Goal: Check status: Check status

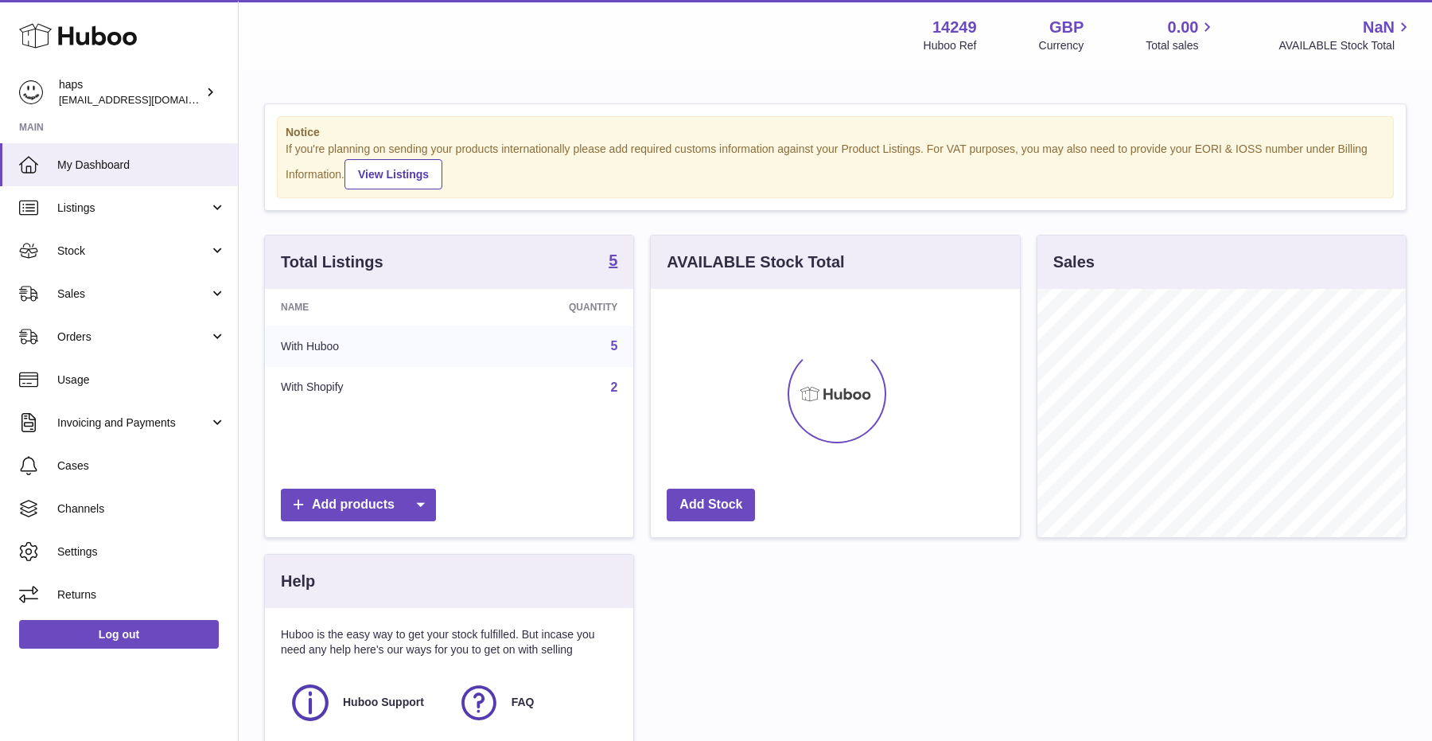
scroll to position [248, 368]
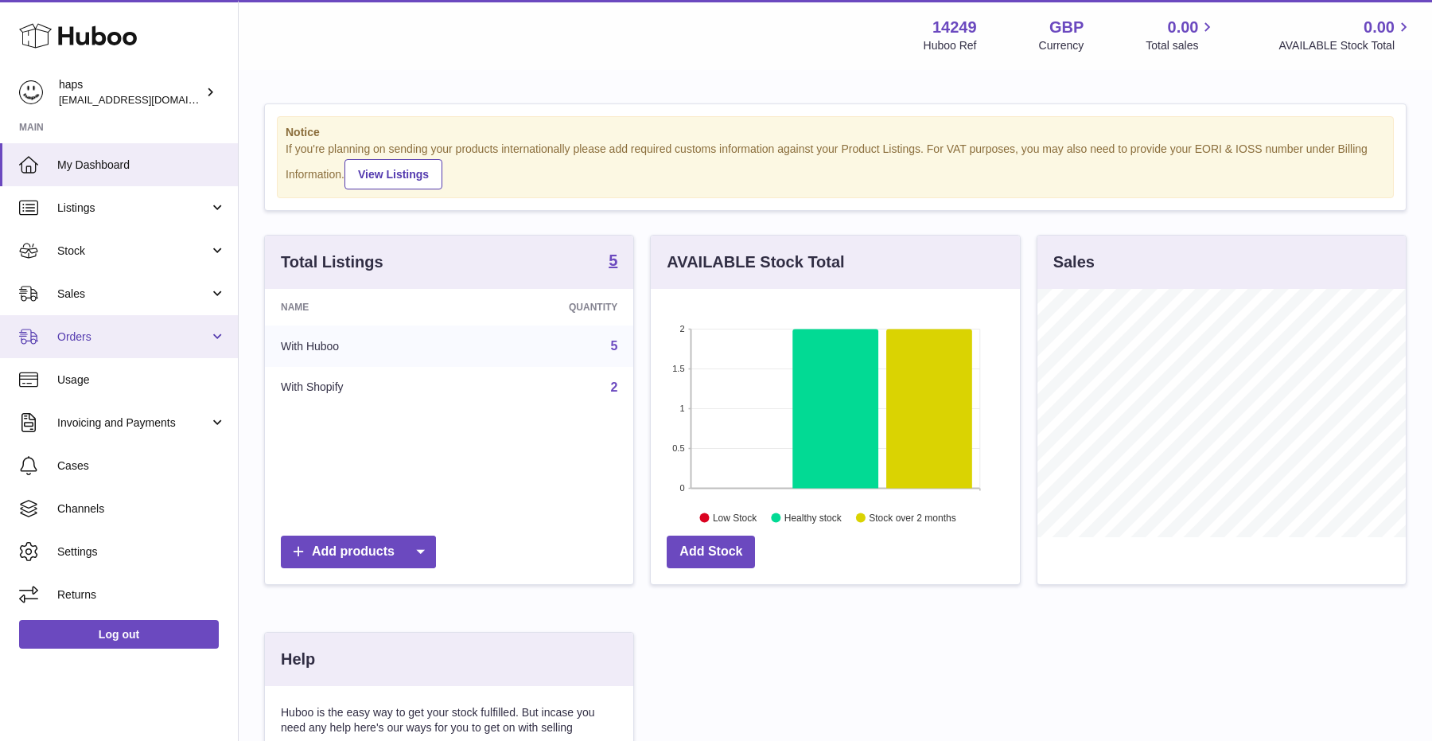
click at [98, 353] on link "Orders" at bounding box center [119, 336] width 238 height 43
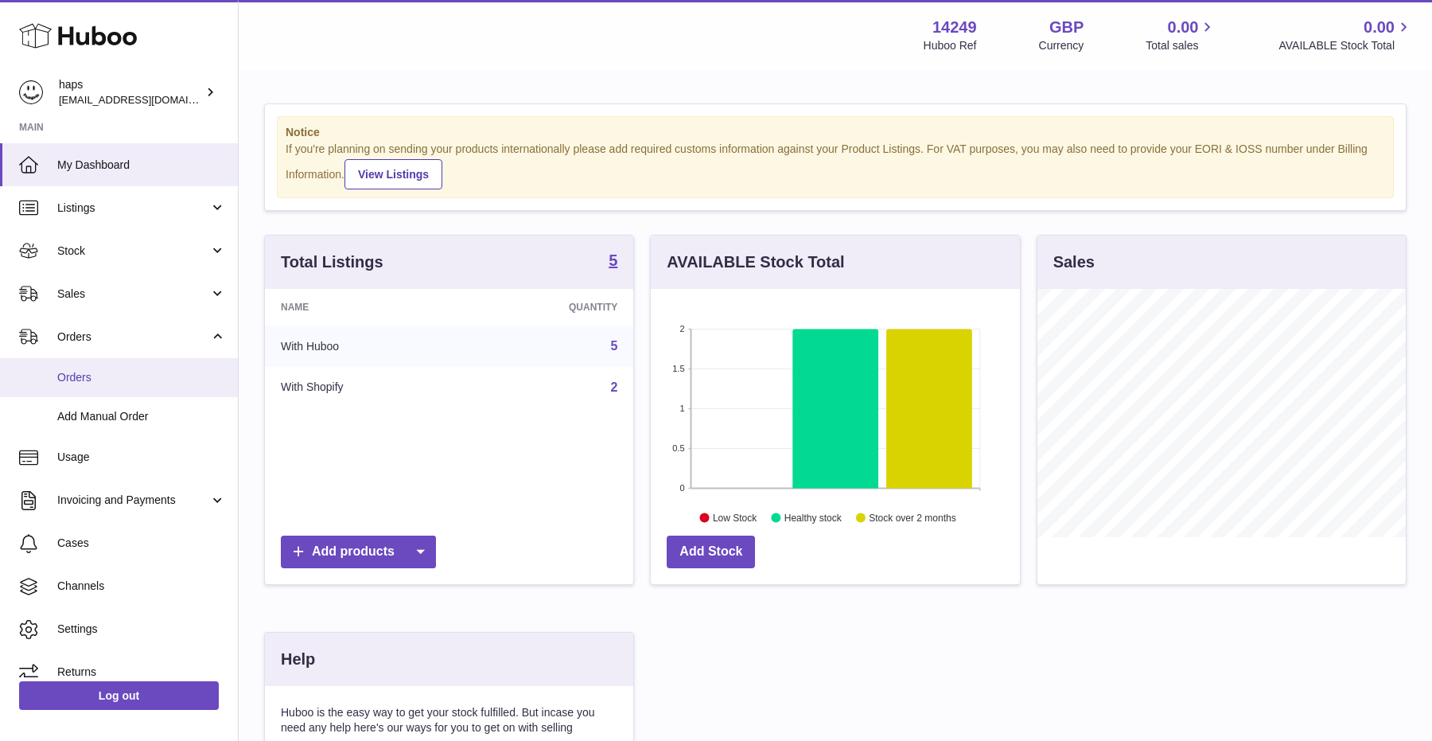
click at [95, 384] on span "Orders" at bounding box center [141, 377] width 169 height 15
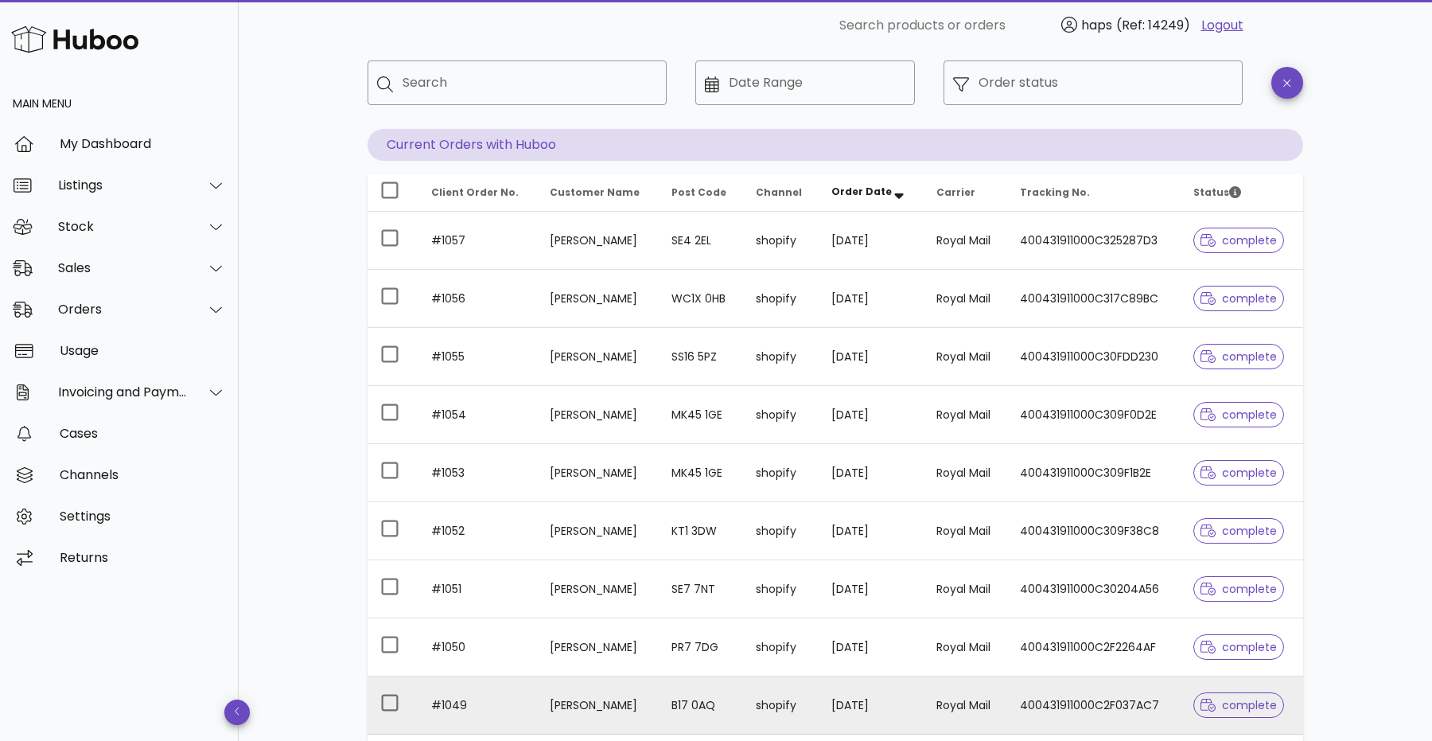
scroll to position [306, 0]
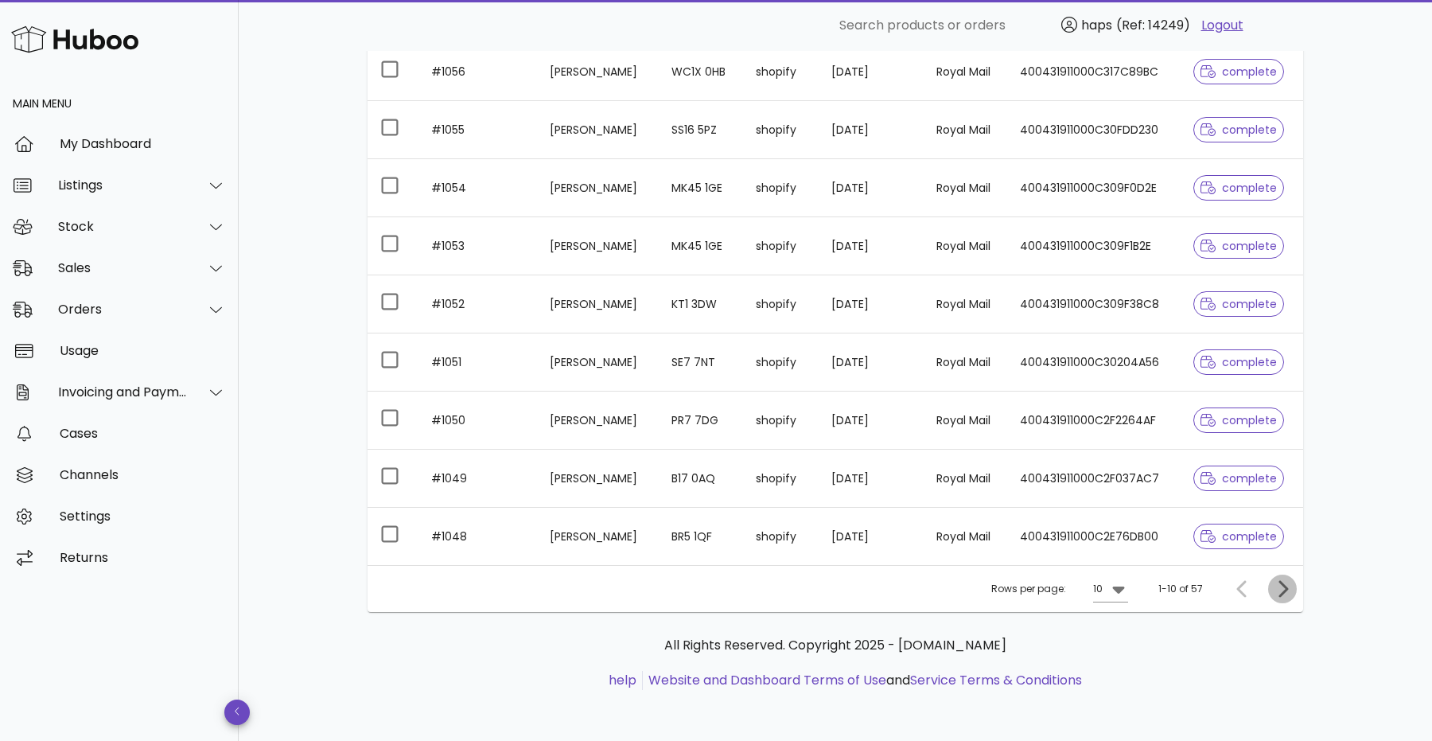
click at [1284, 586] on icon "Next page" at bounding box center [1284, 588] width 10 height 17
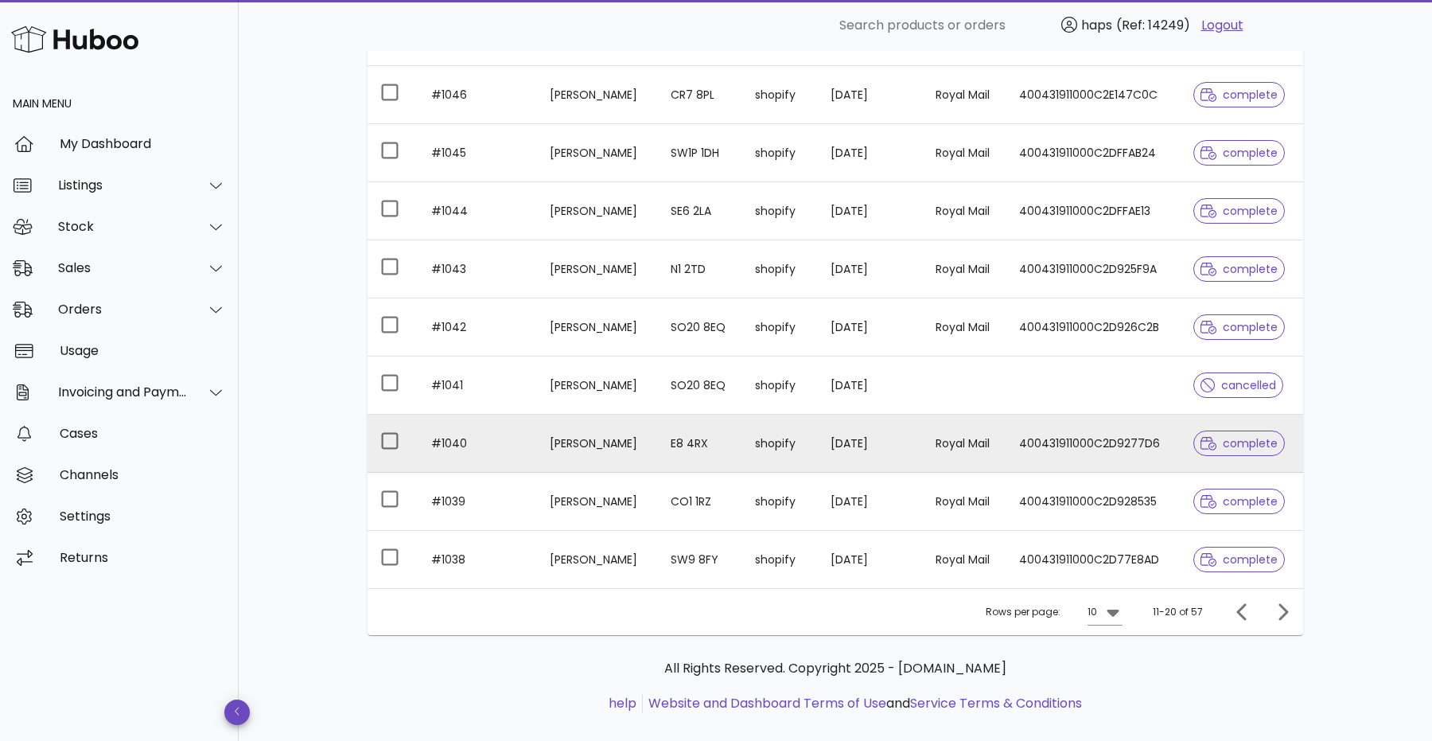
scroll to position [306, 0]
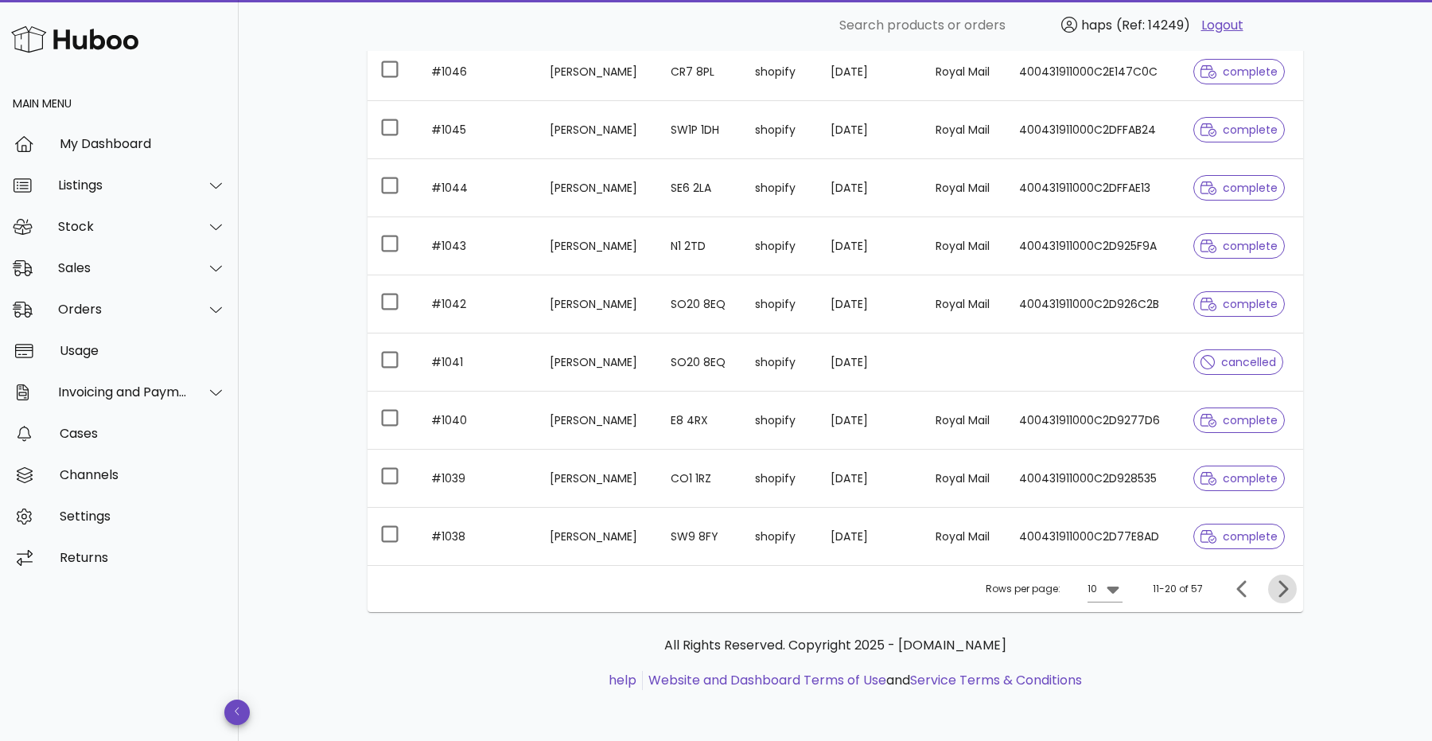
click at [1284, 598] on icon "Next page" at bounding box center [1282, 588] width 19 height 19
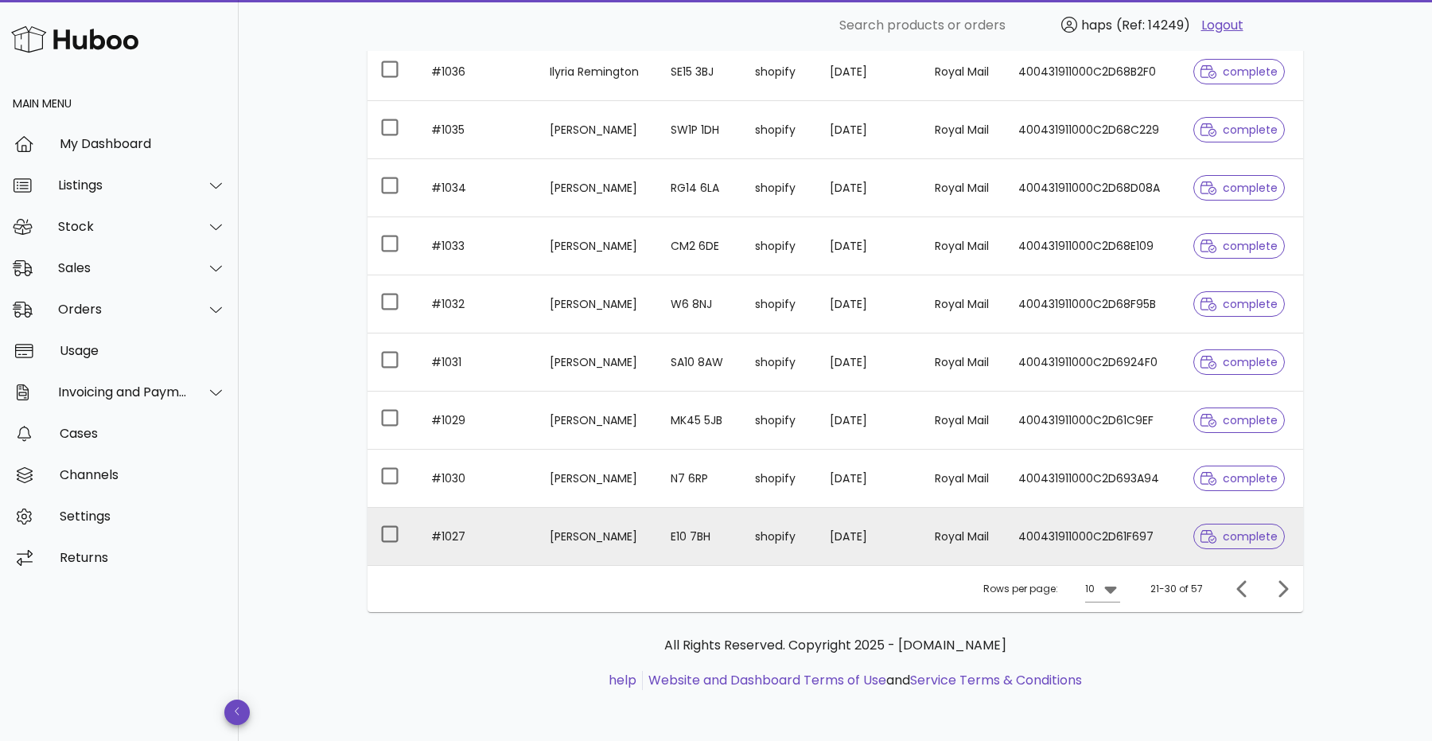
click at [1217, 543] on div at bounding box center [1212, 536] width 22 height 16
